Goal: Task Accomplishment & Management: Use online tool/utility

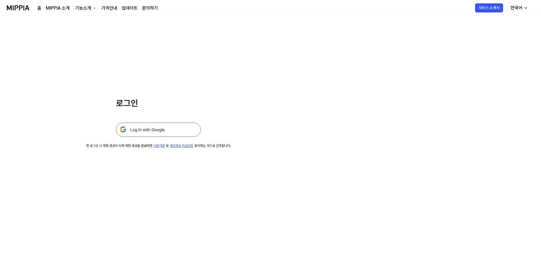
click at [161, 134] on img at bounding box center [158, 130] width 85 height 14
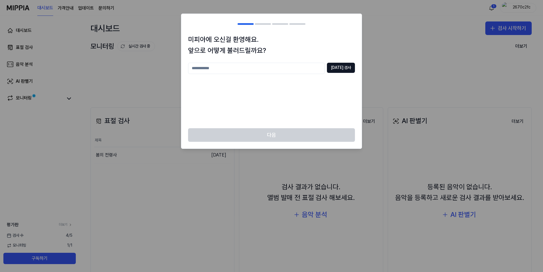
click at [233, 104] on div "중복 검사" at bounding box center [271, 92] width 167 height 59
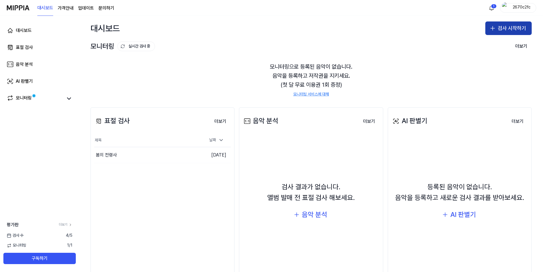
click at [510, 27] on button "검사 시작하기" at bounding box center [508, 28] width 46 height 14
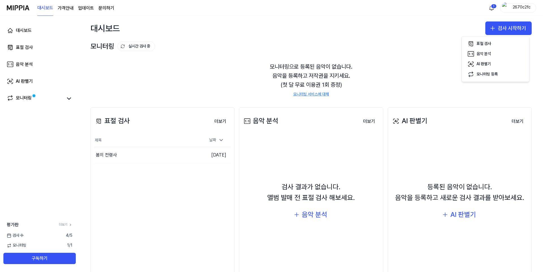
click at [474, 37] on div "표절 검사 음악 분석 AI 판별기 모니터링 등록" at bounding box center [496, 59] width 68 height 46
click at [474, 40] on button "표절 검사" at bounding box center [495, 44] width 63 height 10
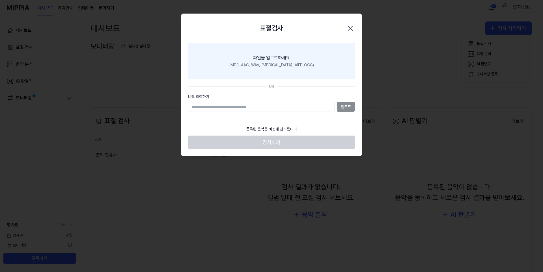
click at [284, 54] on label "파일을 업로드하세요 (MP3, AAC, WAV, FLAC, AIFF, OGG)" at bounding box center [271, 61] width 167 height 37
click at [0, 0] on input "파일을 업로드하세요 (MP3, AAC, WAV, FLAC, AIFF, OGG)" at bounding box center [0, 0] width 0 height 0
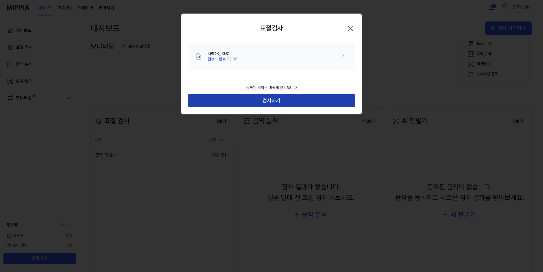
click at [251, 106] on button "검사하기" at bounding box center [271, 101] width 167 height 14
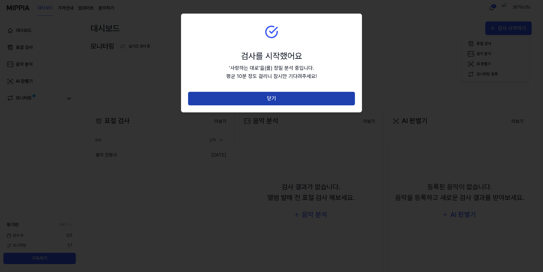
click at [252, 103] on button "닫기" at bounding box center [271, 99] width 167 height 14
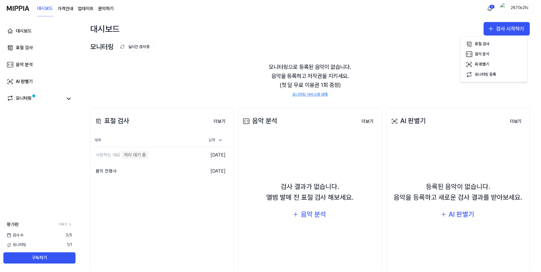
scroll to position [27, 0]
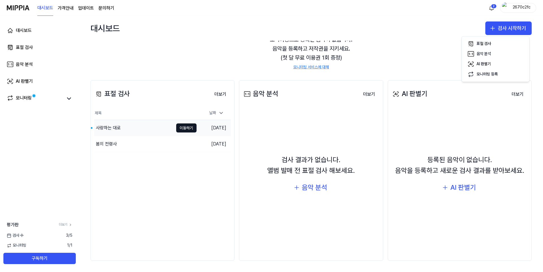
click at [147, 128] on div "사랑하는 대로" at bounding box center [133, 128] width 79 height 16
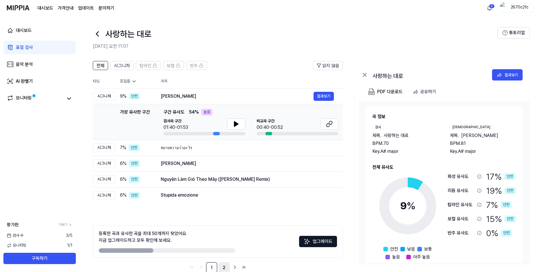
click at [224, 269] on link "2" at bounding box center [223, 268] width 11 height 11
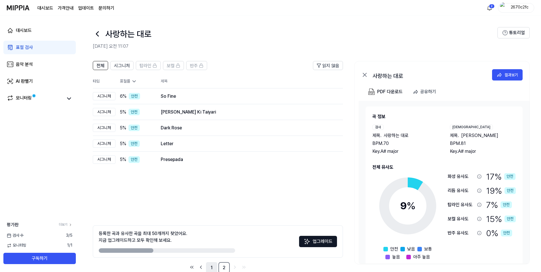
click at [214, 267] on link "1" at bounding box center [211, 268] width 11 height 11
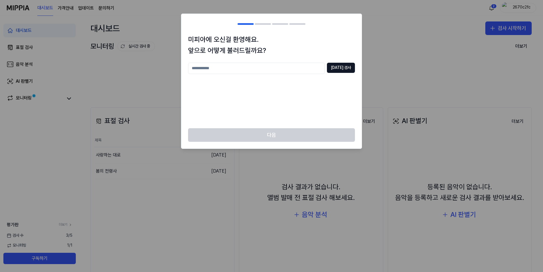
click at [259, 110] on div "중복 검사" at bounding box center [271, 92] width 167 height 59
click at [145, 154] on div "사랑하는 대로" at bounding box center [133, 155] width 79 height 16
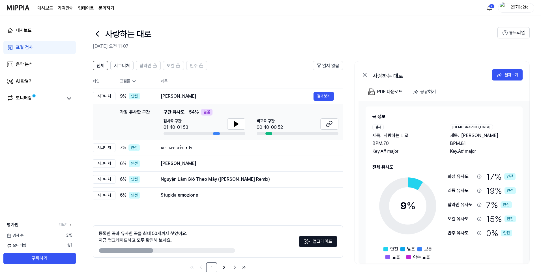
drag, startPoint x: 224, startPoint y: 270, endPoint x: 222, endPoint y: 254, distance: 16.5
click at [224, 270] on link "2" at bounding box center [223, 268] width 11 height 11
